Goal: Complete application form

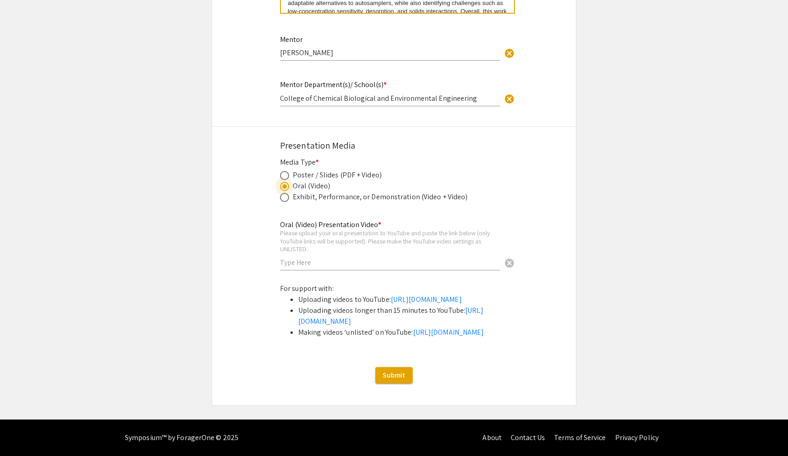
scroll to position [5, 0]
click at [286, 171] on span at bounding box center [284, 175] width 9 height 9
click at [286, 171] on input "radio" at bounding box center [284, 175] width 9 height 9
radio input "true"
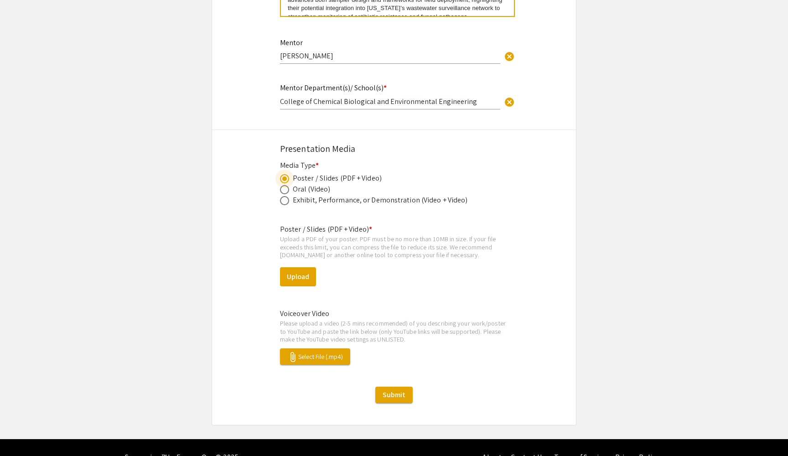
scroll to position [1028, 0]
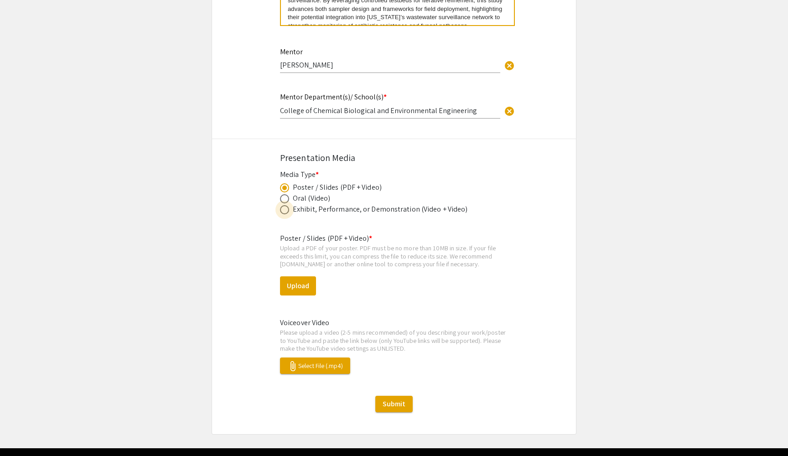
click at [286, 205] on span at bounding box center [284, 209] width 9 height 9
click at [286, 205] on input "radio" at bounding box center [284, 209] width 9 height 9
radio input "true"
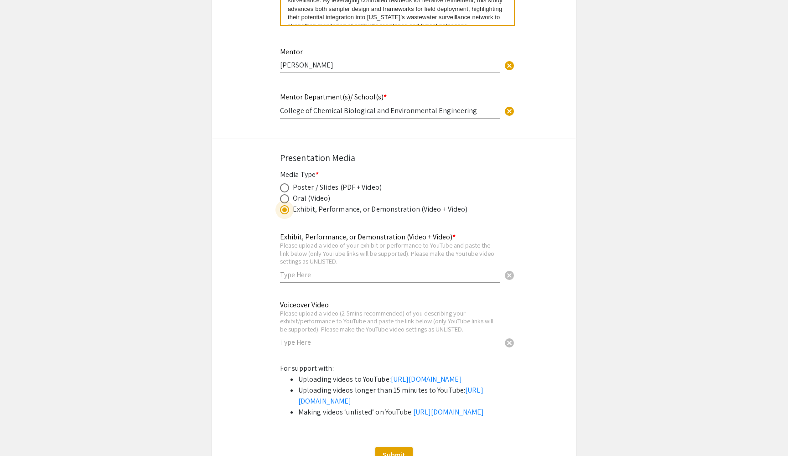
click at [287, 194] on span at bounding box center [284, 198] width 9 height 9
click at [287, 194] on input "radio" at bounding box center [284, 198] width 9 height 9
radio input "true"
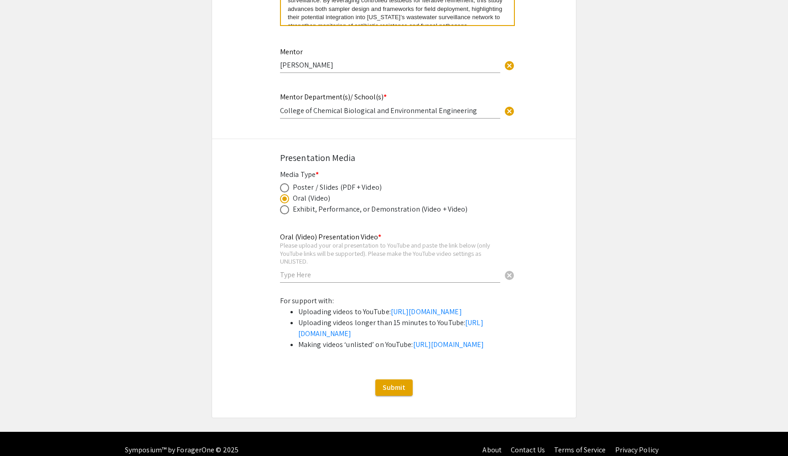
click at [287, 183] on span at bounding box center [284, 187] width 9 height 9
click at [287, 183] on input "radio" at bounding box center [284, 187] width 9 height 9
radio input "true"
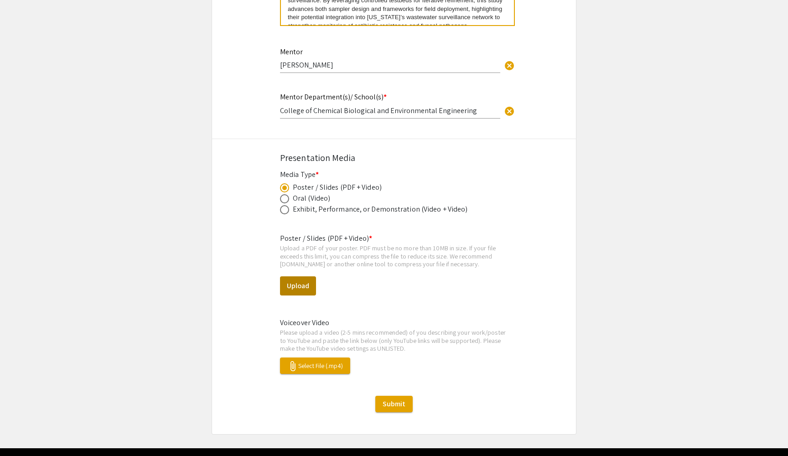
click at [304, 281] on button "Upload" at bounding box center [298, 286] width 36 height 19
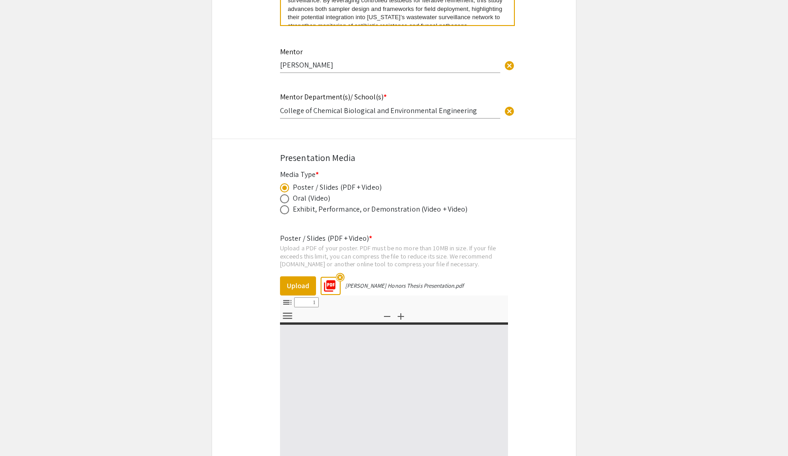
select select "custom"
type input "0"
select select "custom"
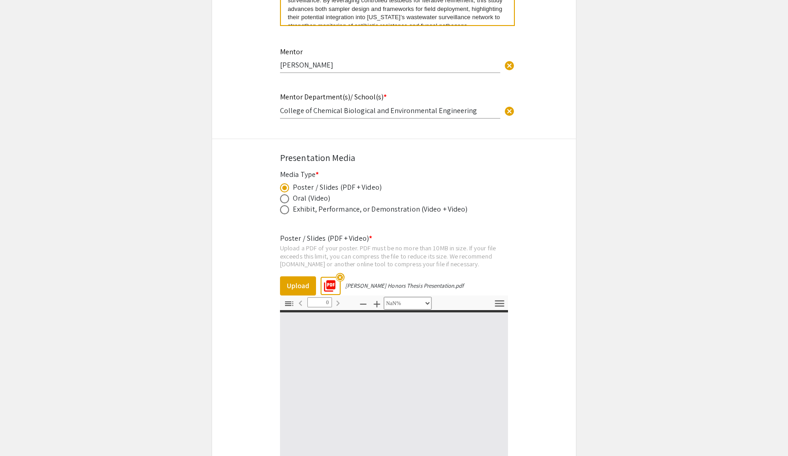
type input "1"
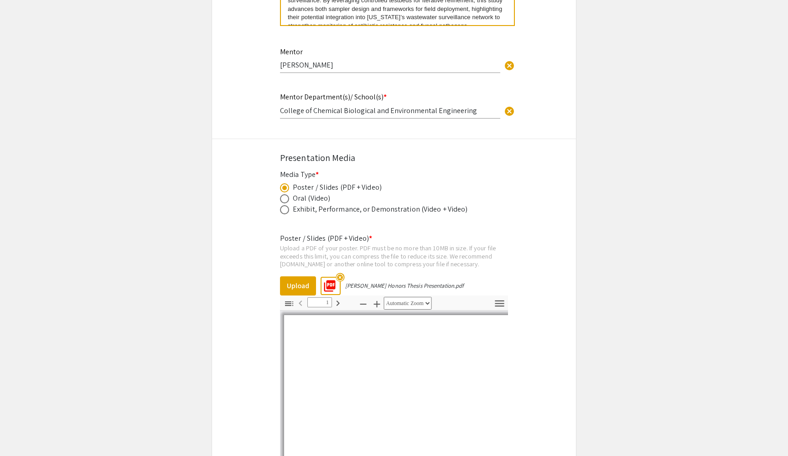
select select "auto"
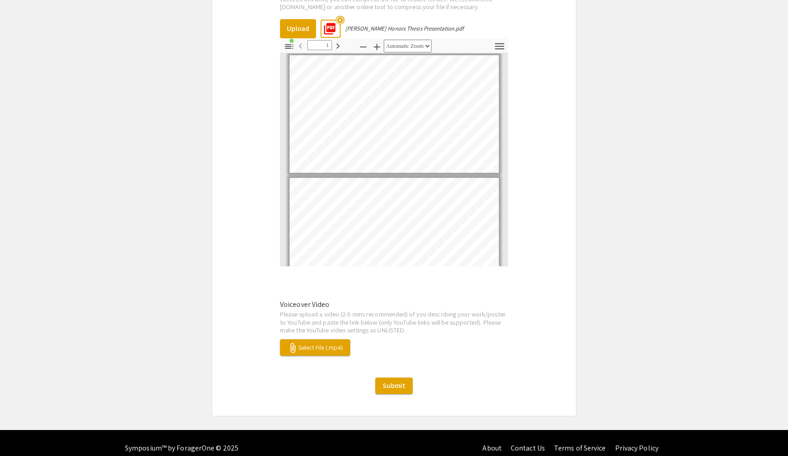
scroll to position [1285, 0]
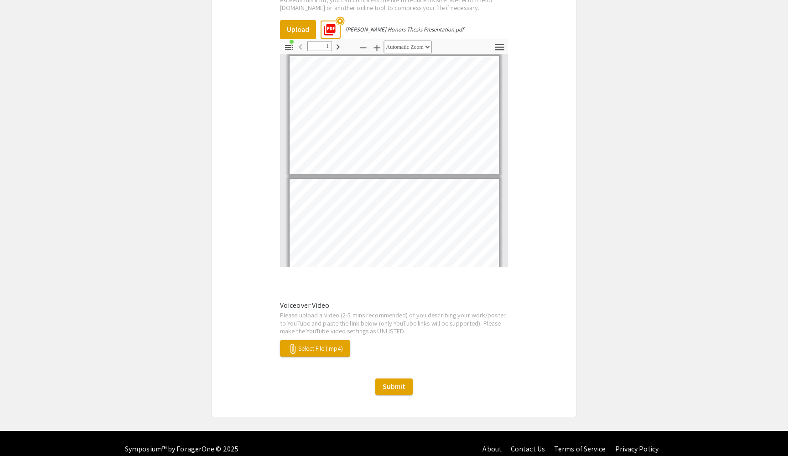
click at [318, 344] on span "attach_file Select File (.mp4)" at bounding box center [315, 348] width 56 height 8
click at [320, 344] on span "attach_file Select File (.mp4)" at bounding box center [315, 348] width 56 height 8
click at [328, 344] on span "attach_file Select File (.mp4)" at bounding box center [315, 348] width 56 height 8
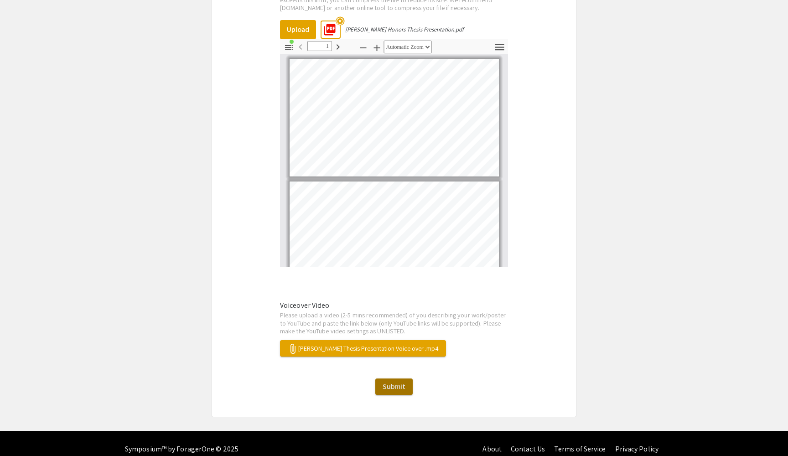
click at [404, 382] on span "Submit" at bounding box center [394, 387] width 23 height 10
click at [377, 344] on span "attach_file [PERSON_NAME] Thesis Presentation Voice over .mp4" at bounding box center [362, 348] width 151 height 8
